Goal: Entertainment & Leisure: Consume media (video, audio)

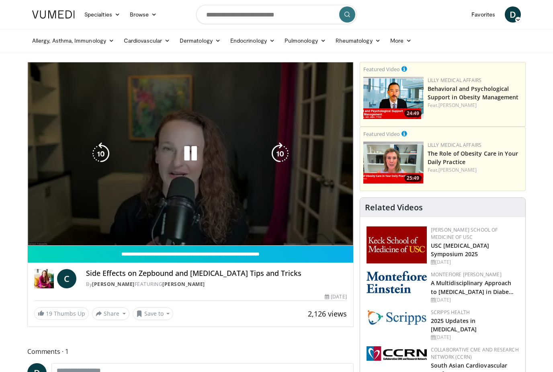
click at [299, 225] on div "10 seconds Tap to unmute" at bounding box center [191, 153] width 326 height 183
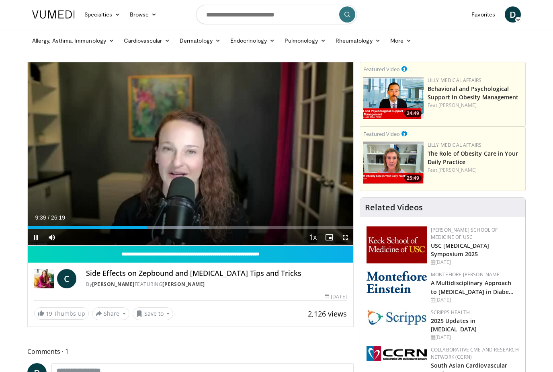
click at [318, 214] on div "Current Time 9:39 / Duration 26:19" at bounding box center [191, 217] width 326 height 7
